Goal: Check status

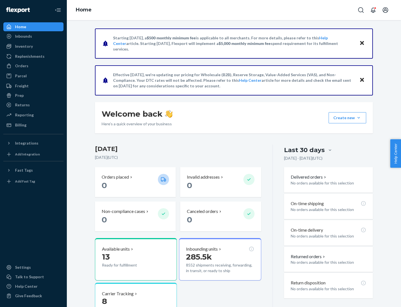
click at [359, 118] on button "Create new Create new inbound Create new order Create new product" at bounding box center [348, 117] width 38 height 11
click at [19, 95] on div "Prep" at bounding box center [19, 96] width 9 height 6
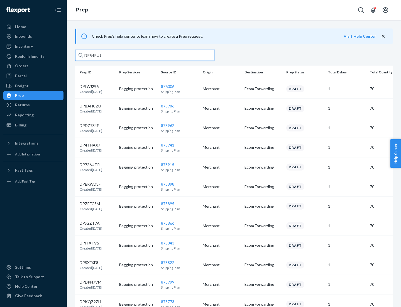
type input "DP54RUJL"
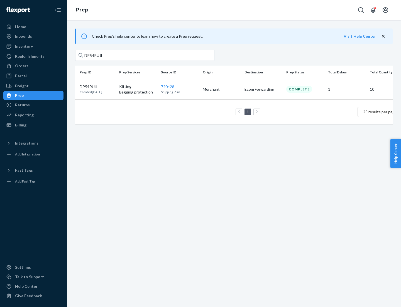
click at [97, 86] on p "DP54RUJL" at bounding box center [91, 87] width 23 height 6
